Goal: Transaction & Acquisition: Obtain resource

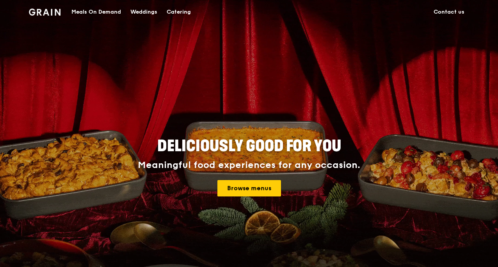
click at [233, 192] on link "Browse menus" at bounding box center [249, 188] width 64 height 16
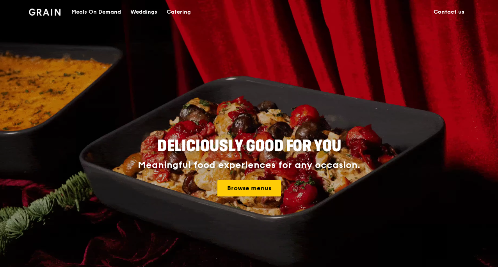
click at [257, 193] on link "Browse menus" at bounding box center [249, 188] width 64 height 16
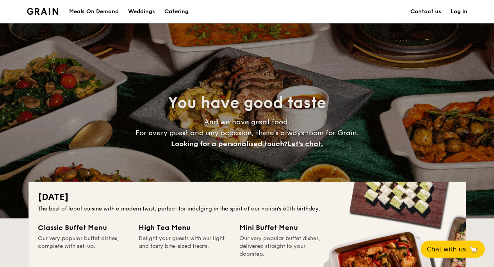
click at [182, 14] on h1 "Catering" at bounding box center [176, 11] width 24 height 23
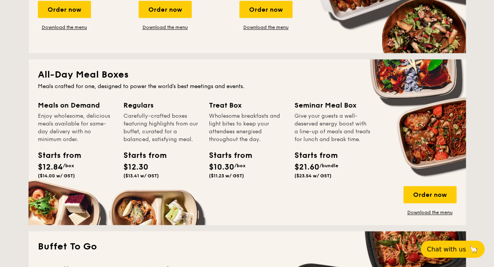
scroll to position [507, 0]
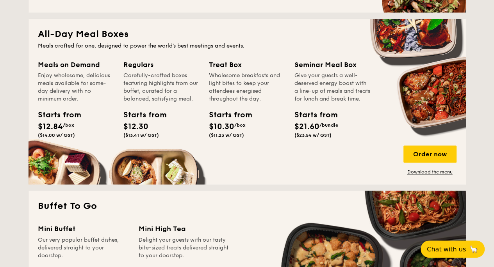
click at [417, 151] on div "Order now" at bounding box center [429, 154] width 53 height 17
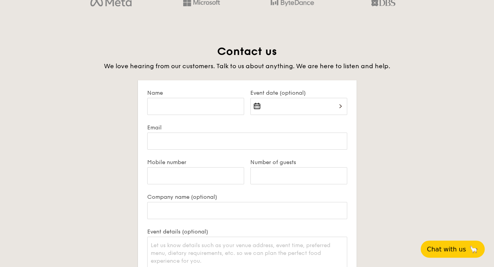
scroll to position [1477, 0]
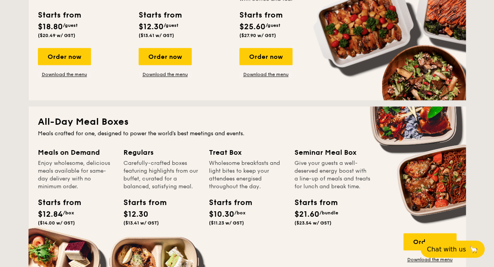
scroll to position [468, 0]
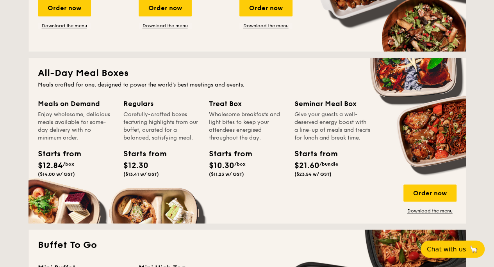
click at [452, 213] on link "Download the menu" at bounding box center [429, 211] width 53 height 6
